Goal: Transaction & Acquisition: Purchase product/service

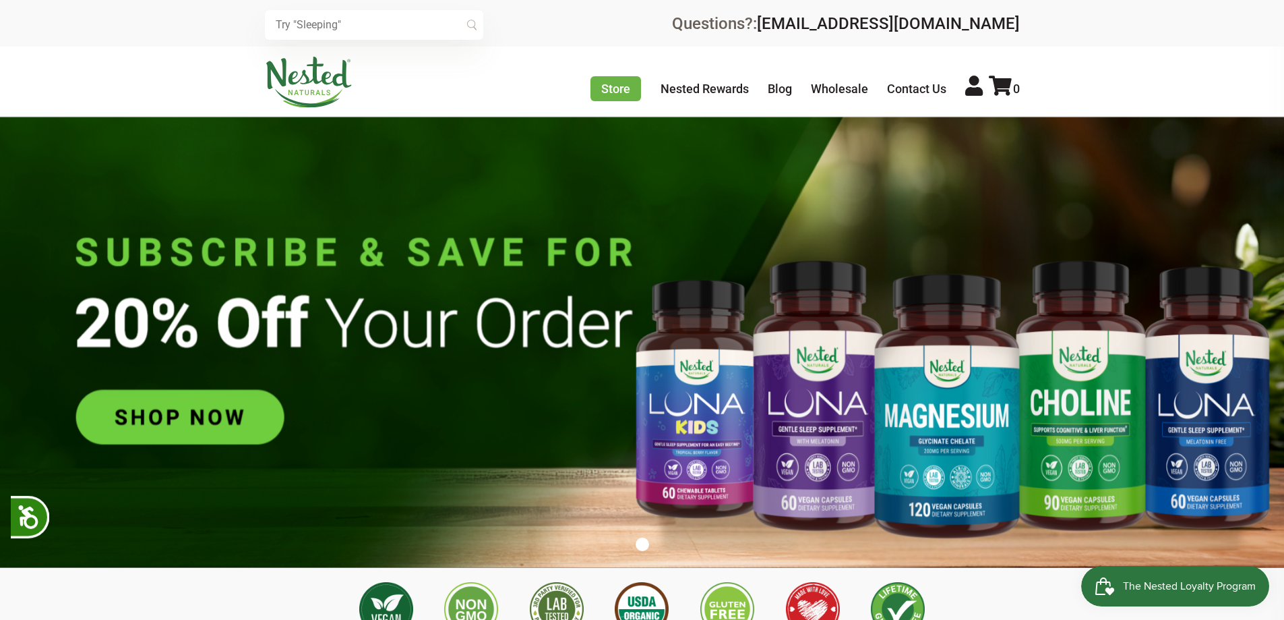
click at [211, 406] on img at bounding box center [642, 342] width 1284 height 451
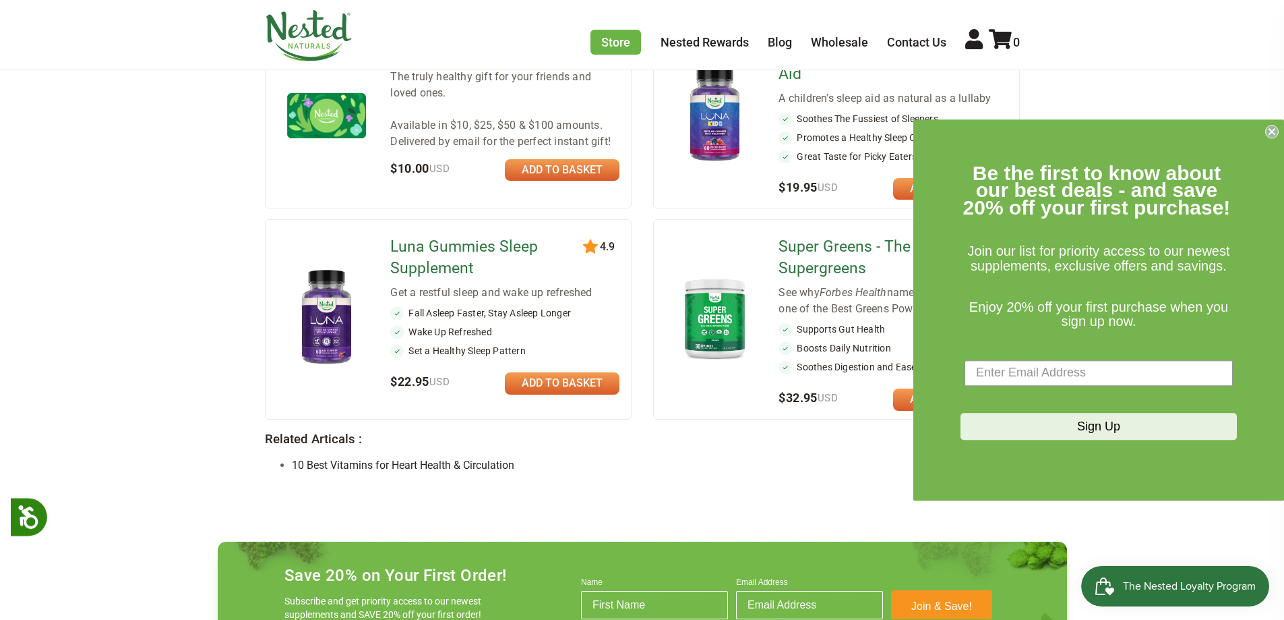
scroll to position [1213, 0]
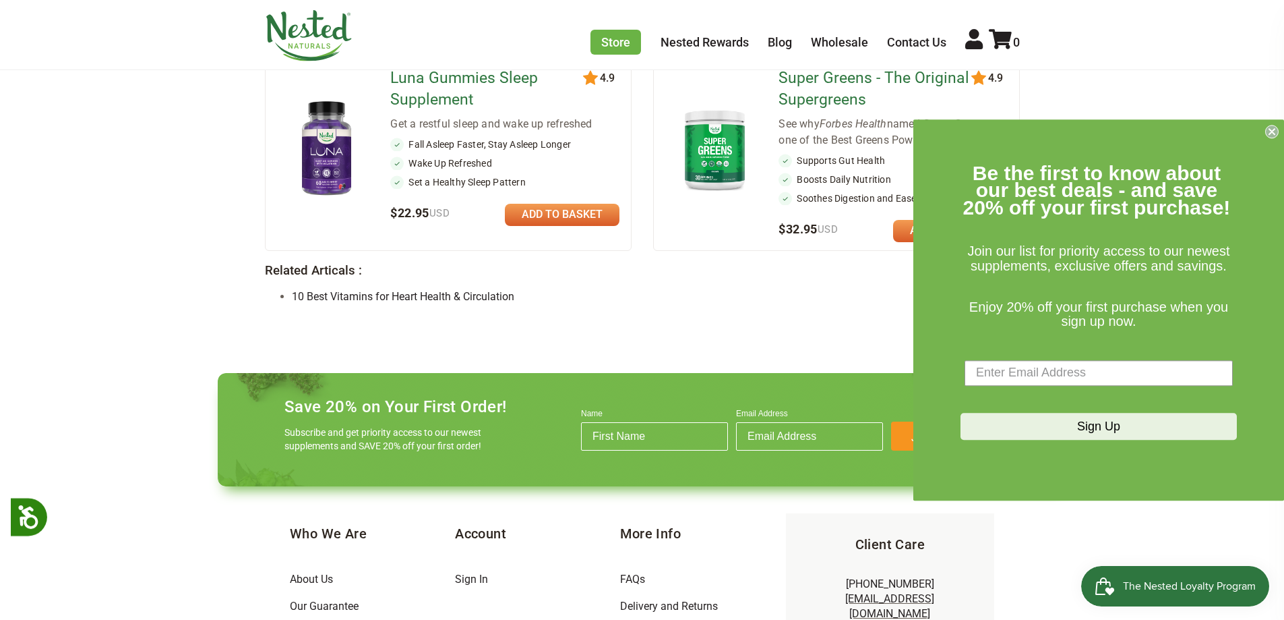
click at [1273, 128] on circle "Close dialog" at bounding box center [1272, 131] width 13 height 13
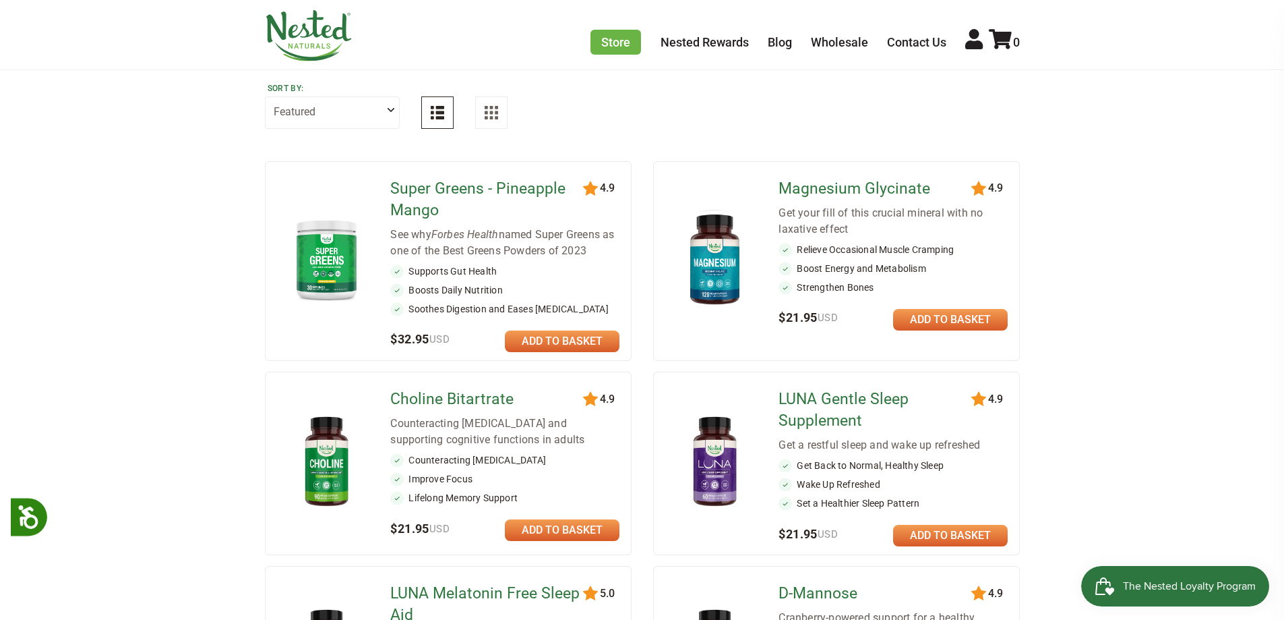
scroll to position [0, 0]
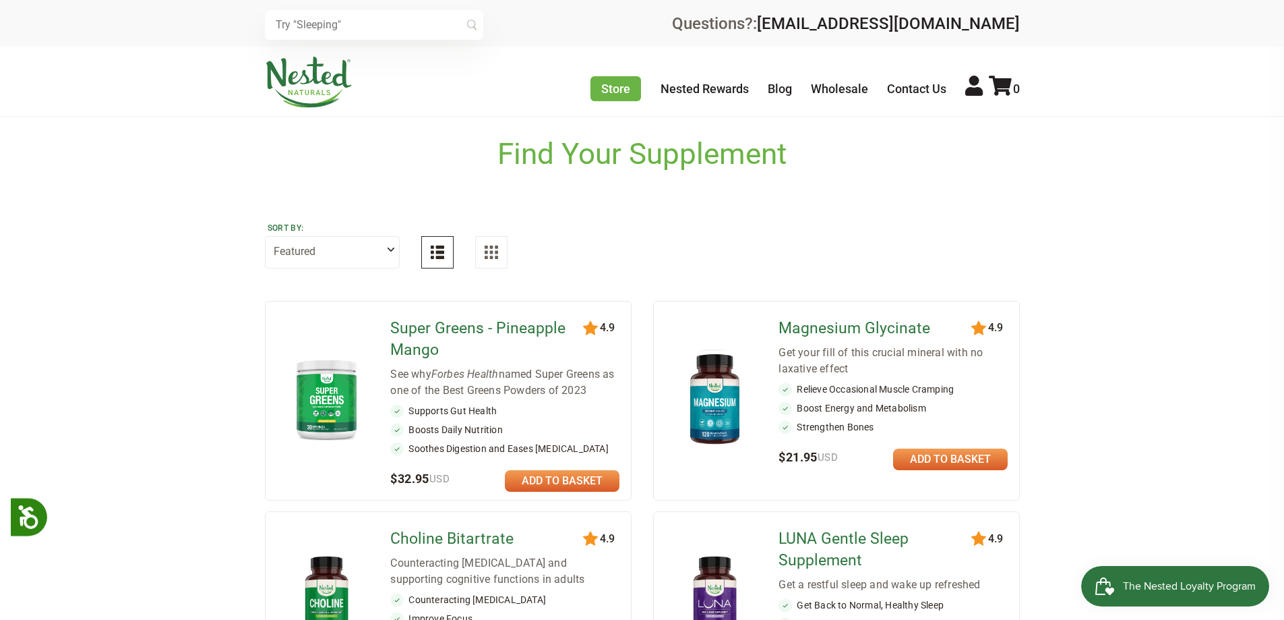
click at [385, 249] on select "Featured Highest Rated Best-Selling Alphabetically Newest First" at bounding box center [332, 252] width 135 height 32
select select "alphabetical"
click at [265, 236] on select "Featured Highest Rated Best-Selling Alphabetically Newest First" at bounding box center [332, 252] width 135 height 32
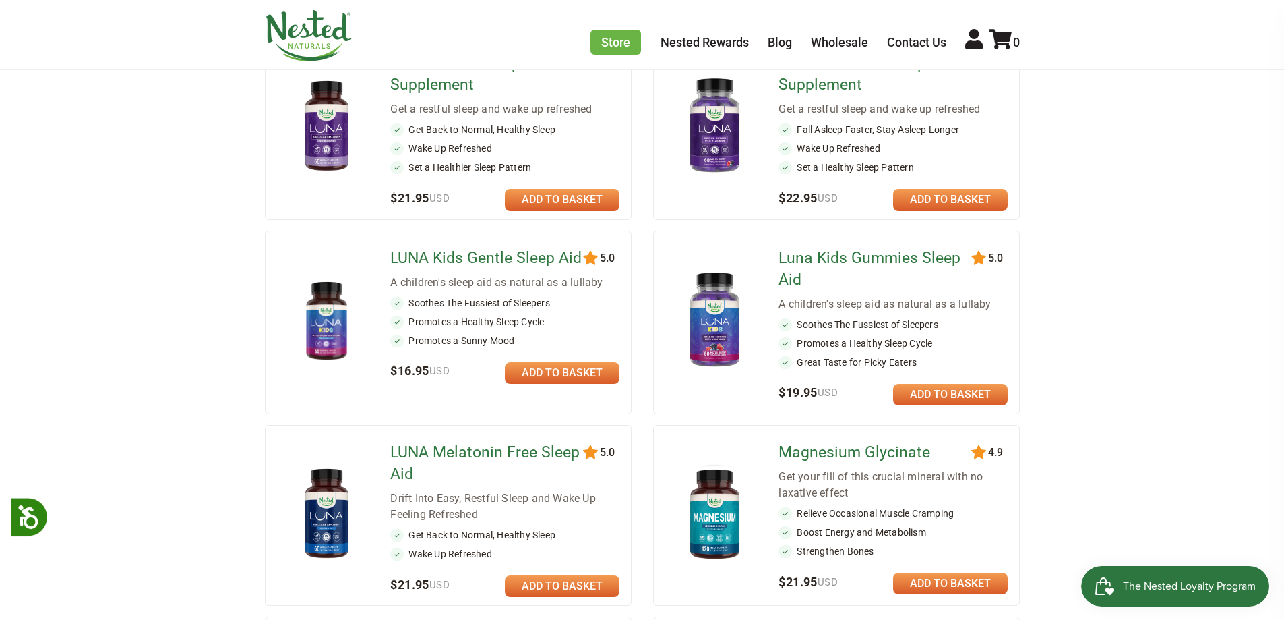
scroll to position [607, 0]
